Goal: Go to known website: Access a specific website the user already knows

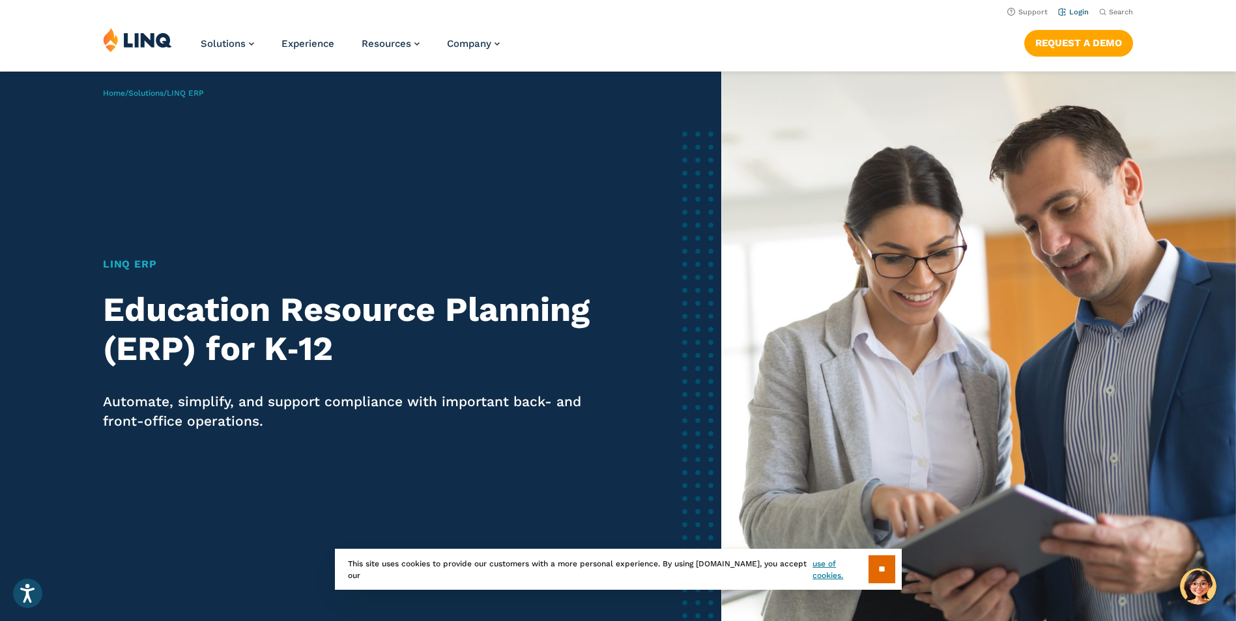
click at [1079, 8] on link "Login" at bounding box center [1073, 12] width 31 height 8
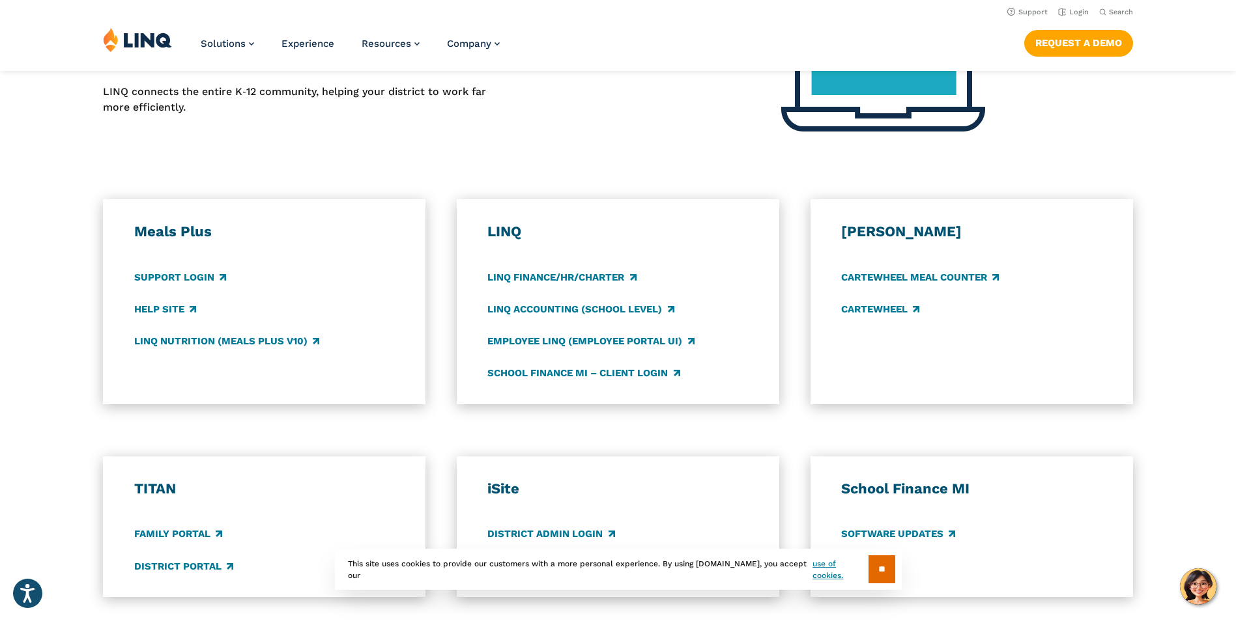
scroll to position [521, 0]
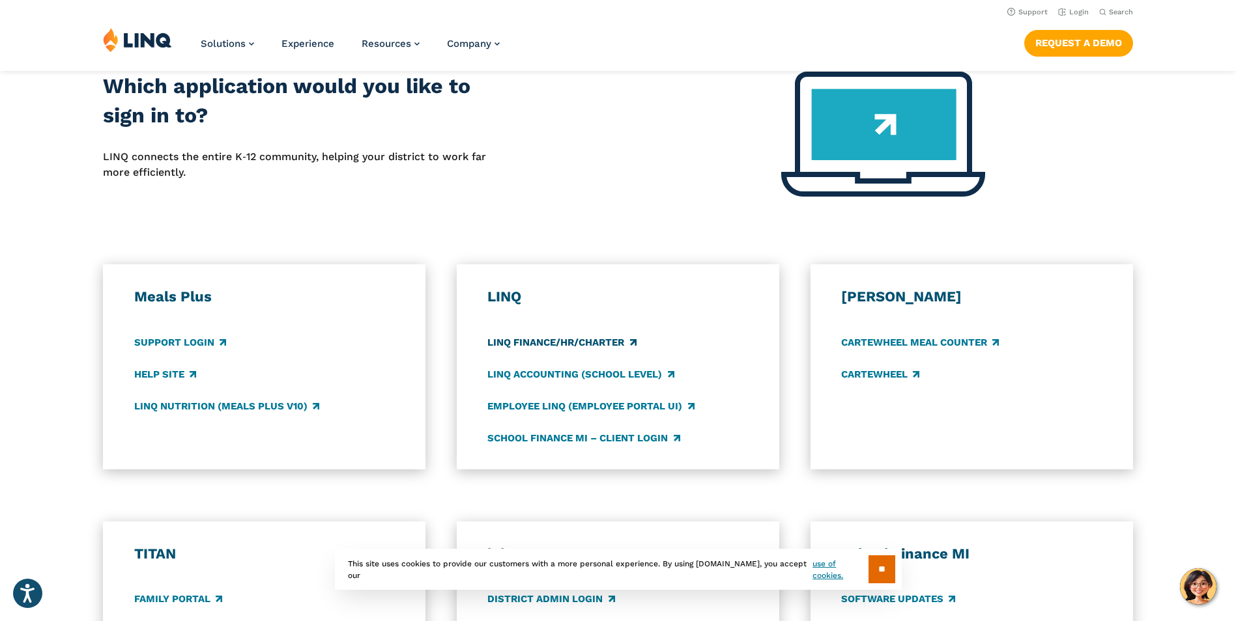
click at [608, 338] on link "LINQ Finance/HR/Charter" at bounding box center [561, 342] width 149 height 14
